Goal: Find specific page/section: Find specific page/section

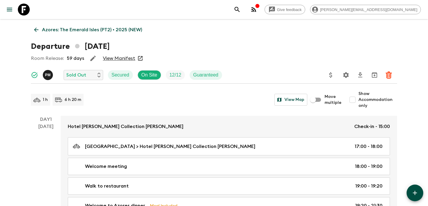
scroll to position [1067, 0]
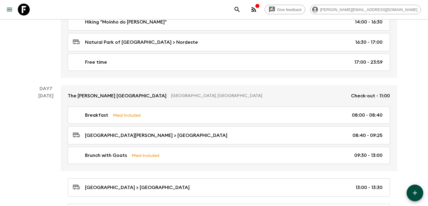
click at [258, 10] on icon "button" at bounding box center [253, 9] width 7 height 7
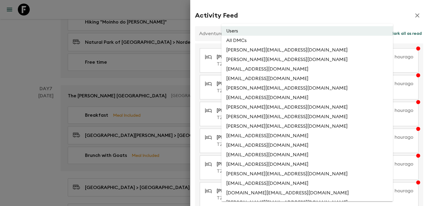
click at [287, 40] on li "All DMCs" at bounding box center [308, 41] width 172 height 10
type input "EXTERNAL_ONLY"
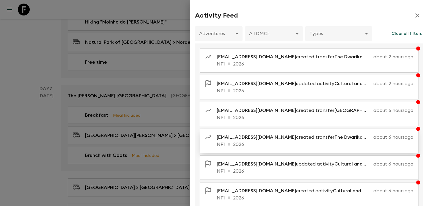
scroll to position [122, 0]
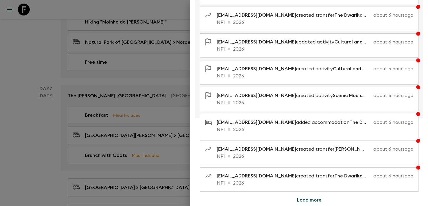
click at [300, 200] on button "Load more" at bounding box center [309, 200] width 39 height 12
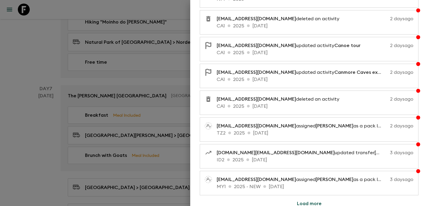
scroll to position [390, 0]
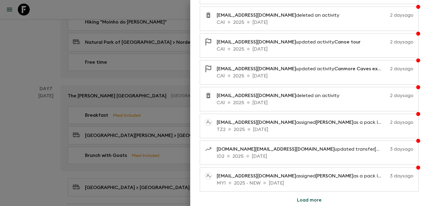
click at [128, 132] on div at bounding box center [214, 103] width 428 height 206
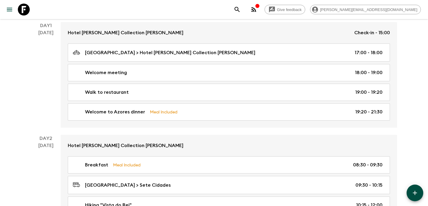
scroll to position [0, 0]
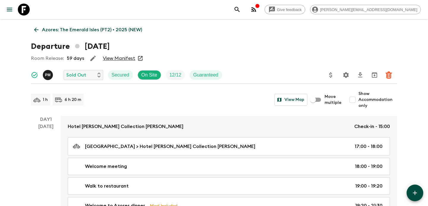
click at [66, 32] on p "Azores: The Emerald Isles (PT2) • 2025 (NEW)" at bounding box center [92, 29] width 100 height 7
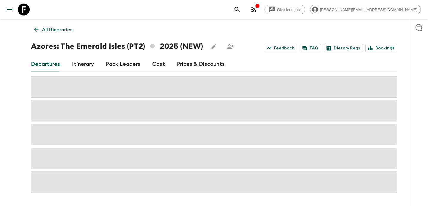
click at [66, 32] on p "All itineraries" at bounding box center [57, 29] width 30 height 7
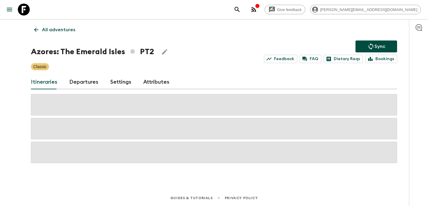
click at [66, 32] on p "All adventures" at bounding box center [58, 29] width 33 height 7
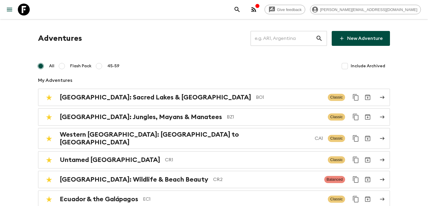
click at [278, 41] on input "text" at bounding box center [283, 38] width 65 height 17
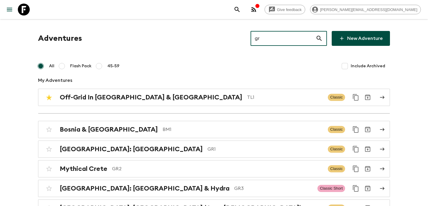
type input "gr1"
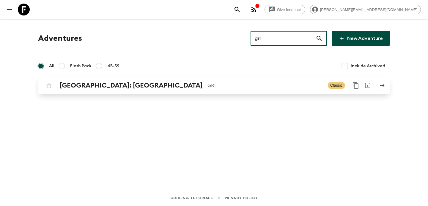
click at [240, 78] on link "[GEOGRAPHIC_DATA]: [GEOGRAPHIC_DATA] & the Islands GR1 Classic" at bounding box center [214, 85] width 352 height 17
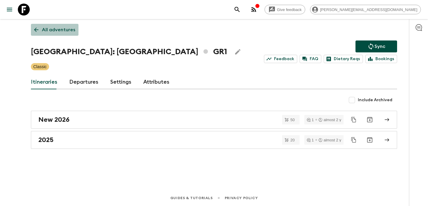
click at [64, 31] on p "All adventures" at bounding box center [58, 29] width 33 height 7
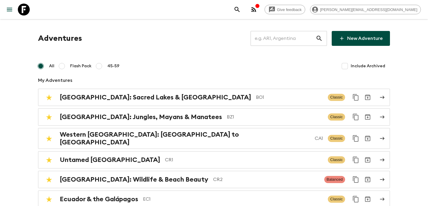
click at [287, 35] on input "text" at bounding box center [283, 38] width 65 height 17
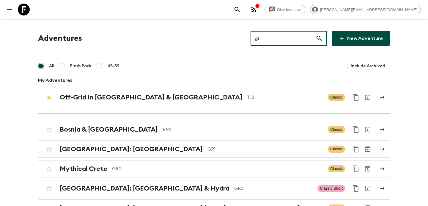
type input "gr3"
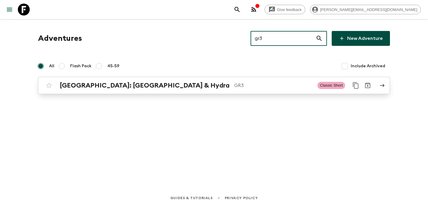
click at [228, 89] on div "[GEOGRAPHIC_DATA]: [GEOGRAPHIC_DATA] & Hydra GR3" at bounding box center [186, 85] width 253 height 8
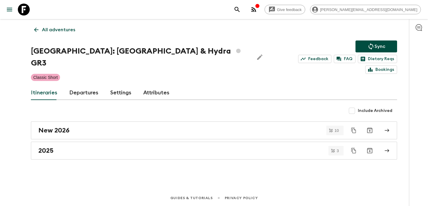
click at [60, 27] on p "All adventures" at bounding box center [58, 29] width 33 height 7
